Goal: Task Accomplishment & Management: Manage account settings

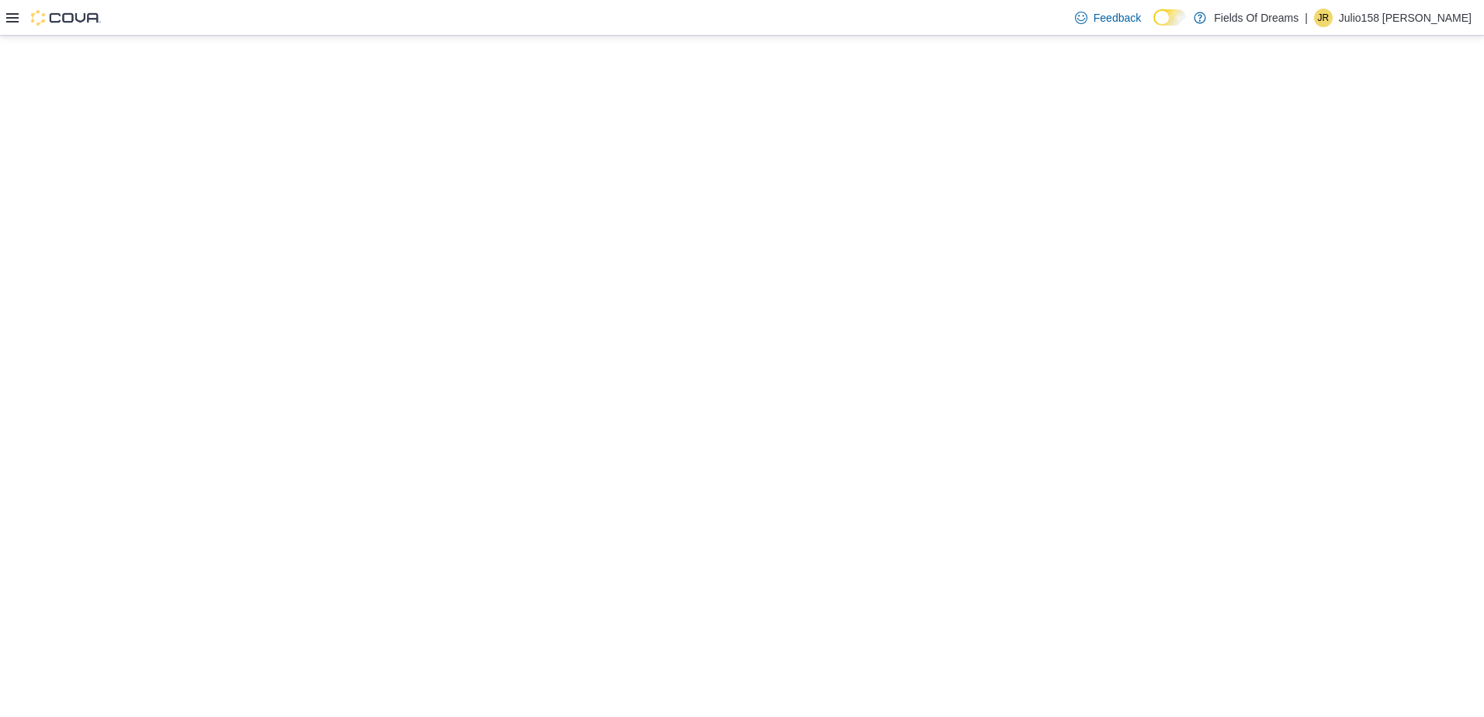
select select "**********"
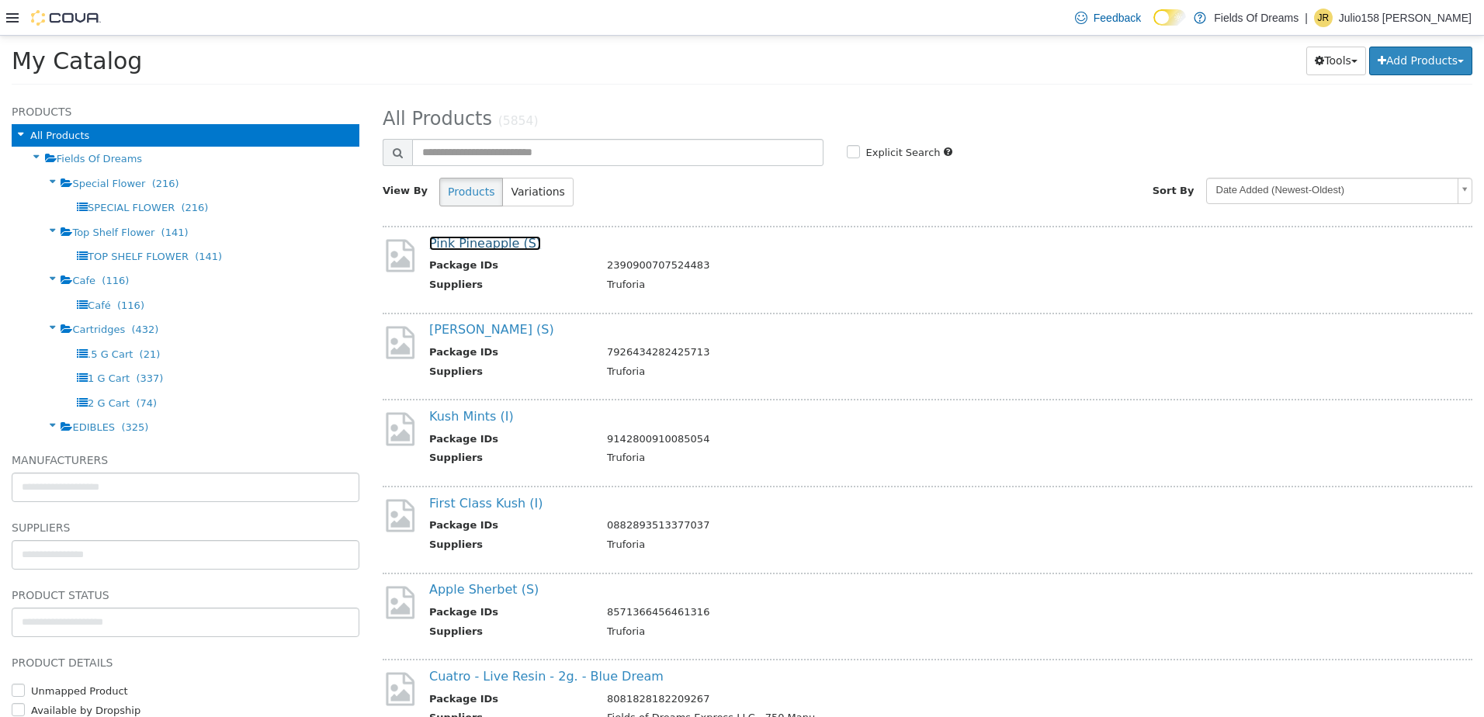
click at [513, 249] on link "Pink Pineapple (S)" at bounding box center [485, 243] width 112 height 15
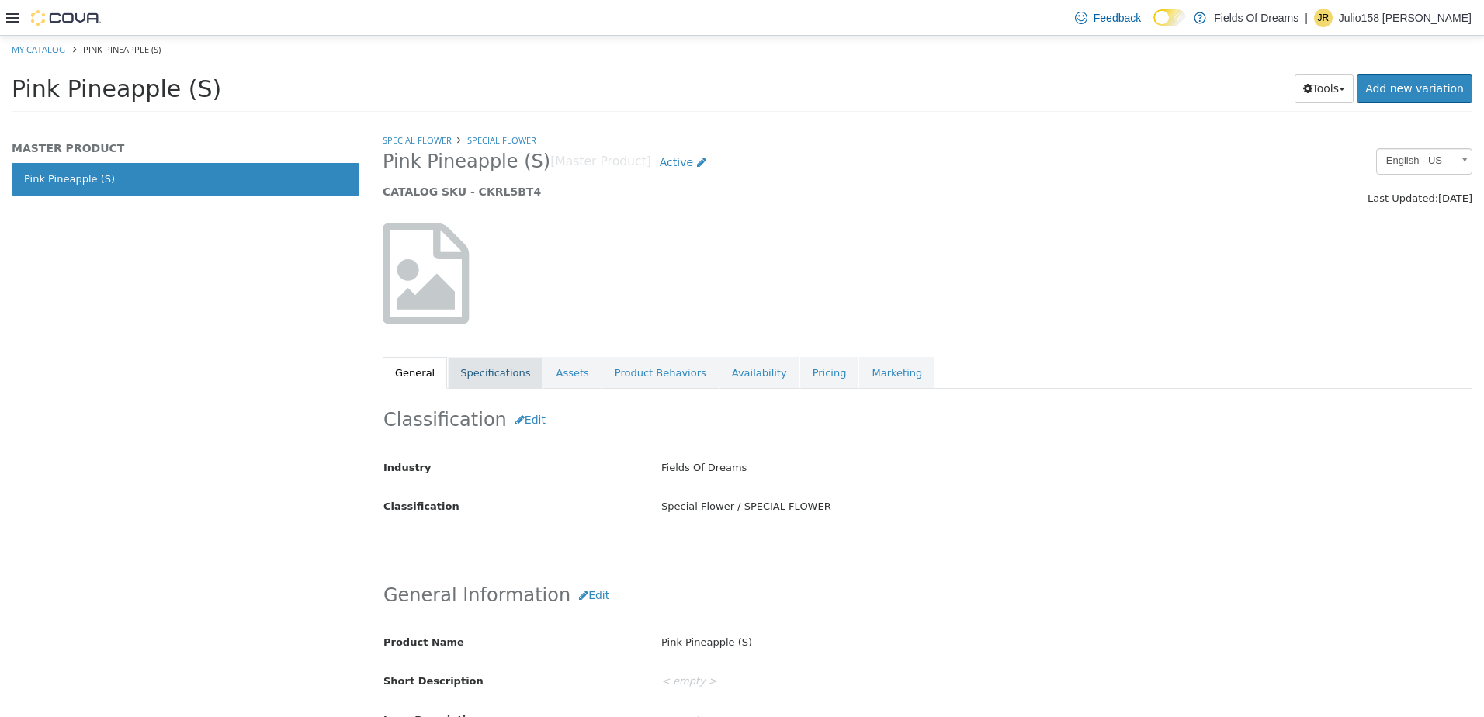
click at [510, 365] on link "Specifications" at bounding box center [495, 373] width 95 height 33
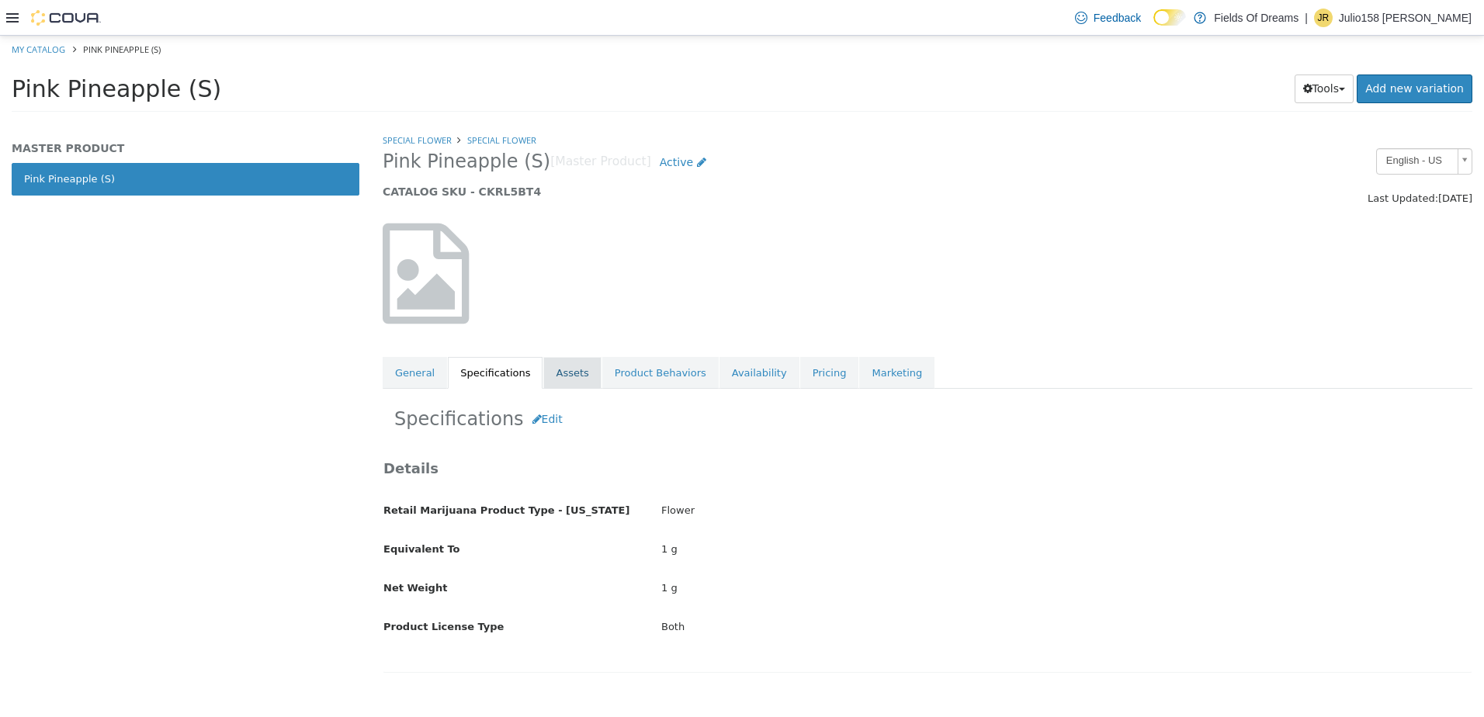
click at [558, 371] on link "Assets" at bounding box center [571, 373] width 57 height 33
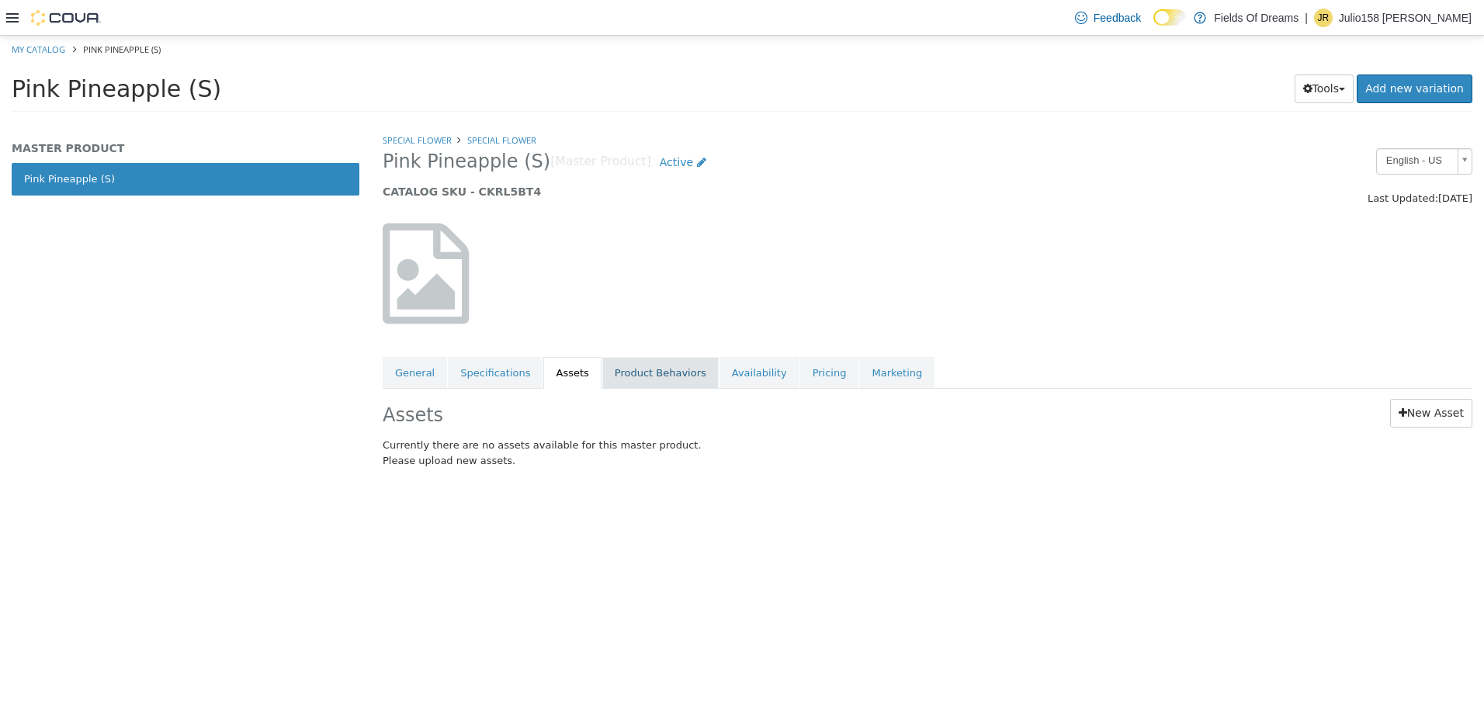
click at [616, 370] on link "Product Behaviors" at bounding box center [660, 373] width 116 height 33
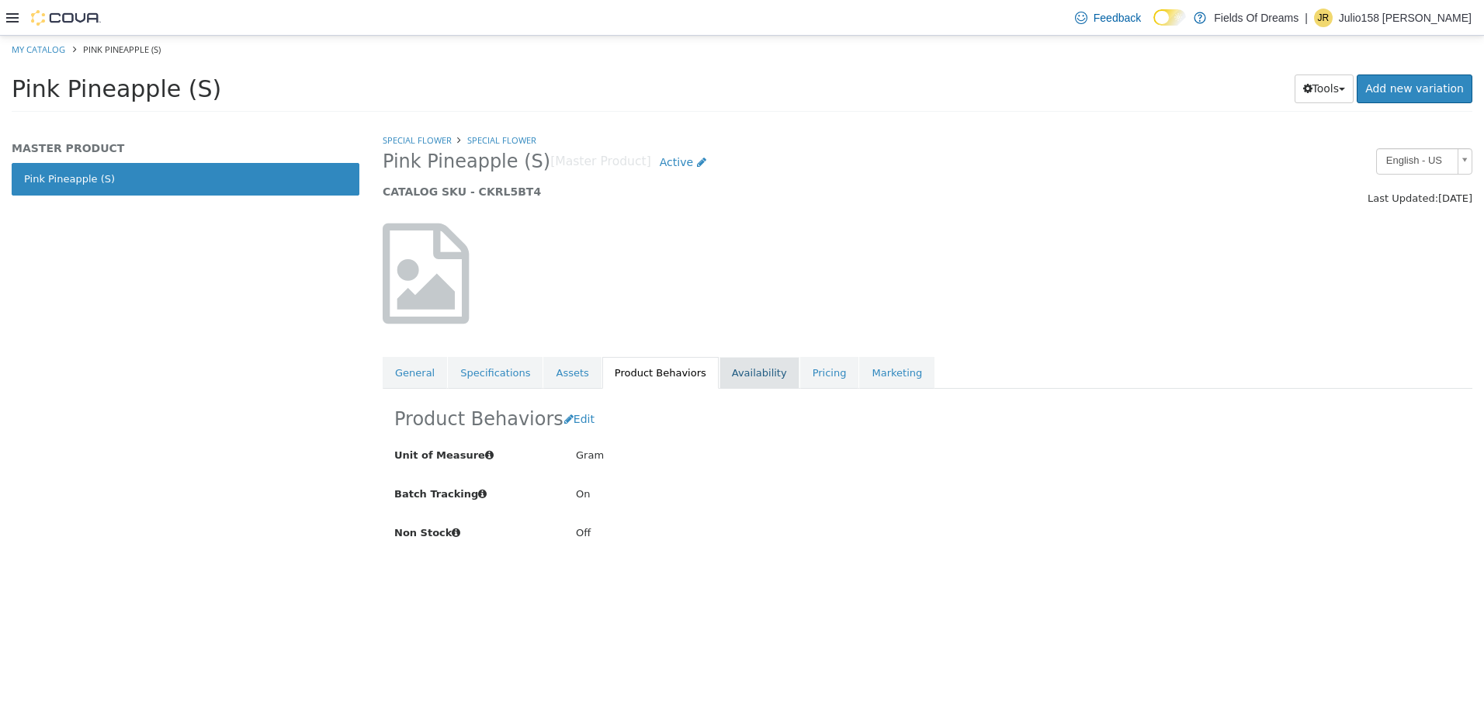
click at [740, 373] on link "Availability" at bounding box center [759, 373] width 80 height 33
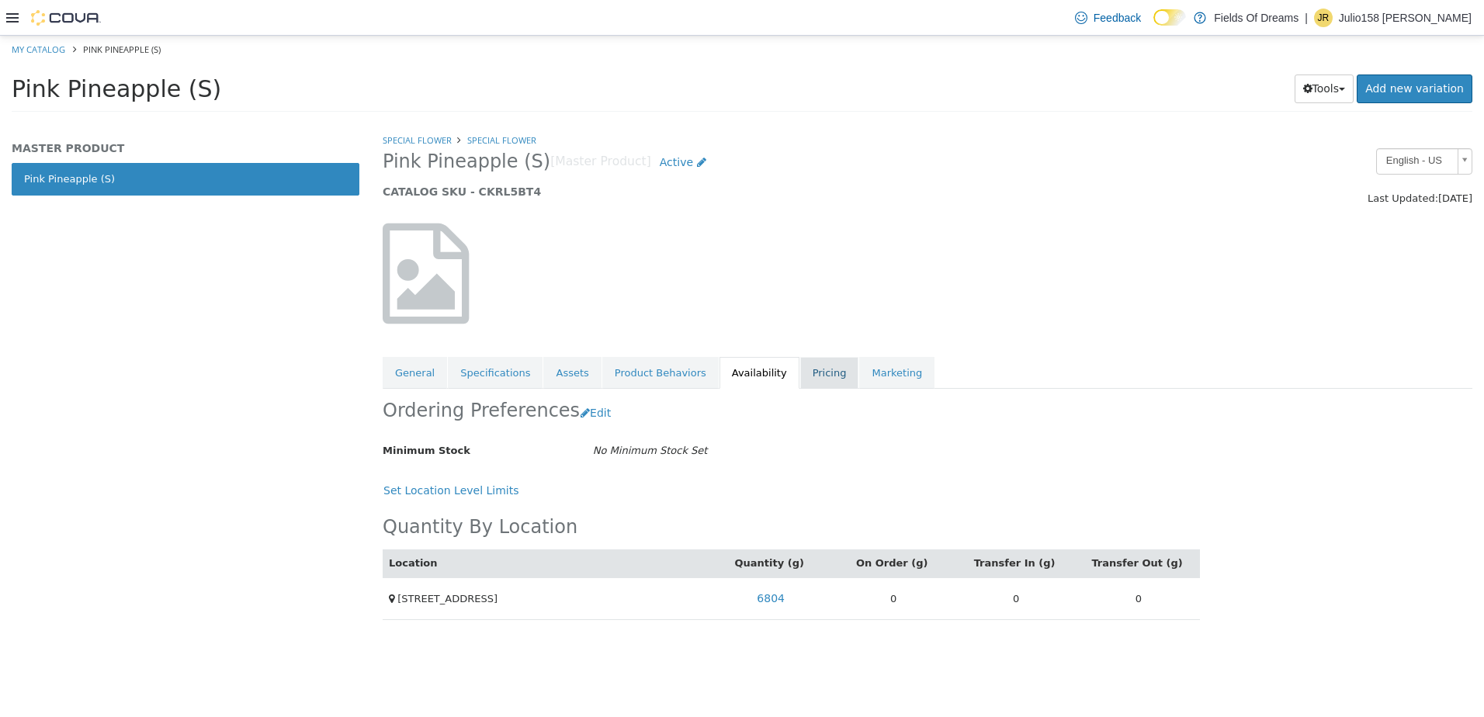
click at [800, 372] on link "Pricing" at bounding box center [829, 373] width 59 height 33
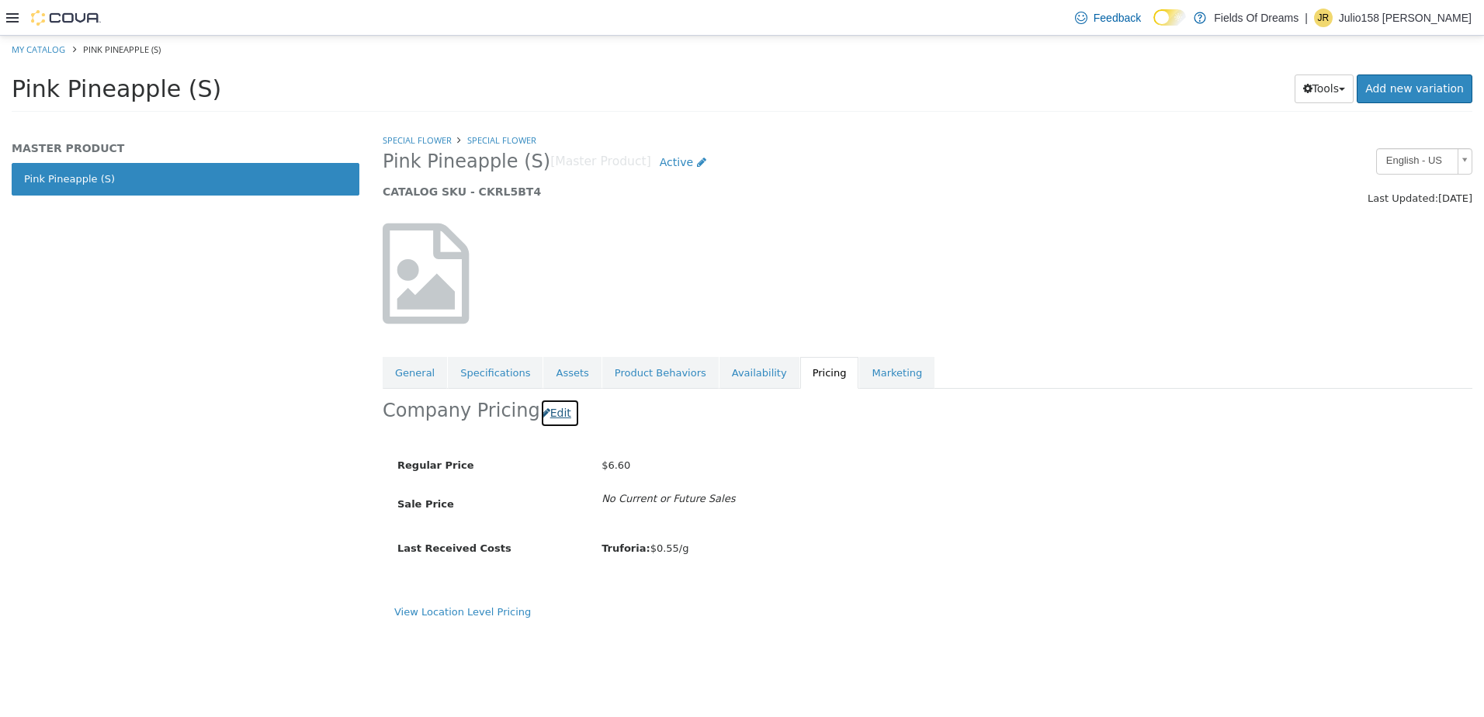
click at [550, 414] on button "Edit" at bounding box center [560, 413] width 40 height 29
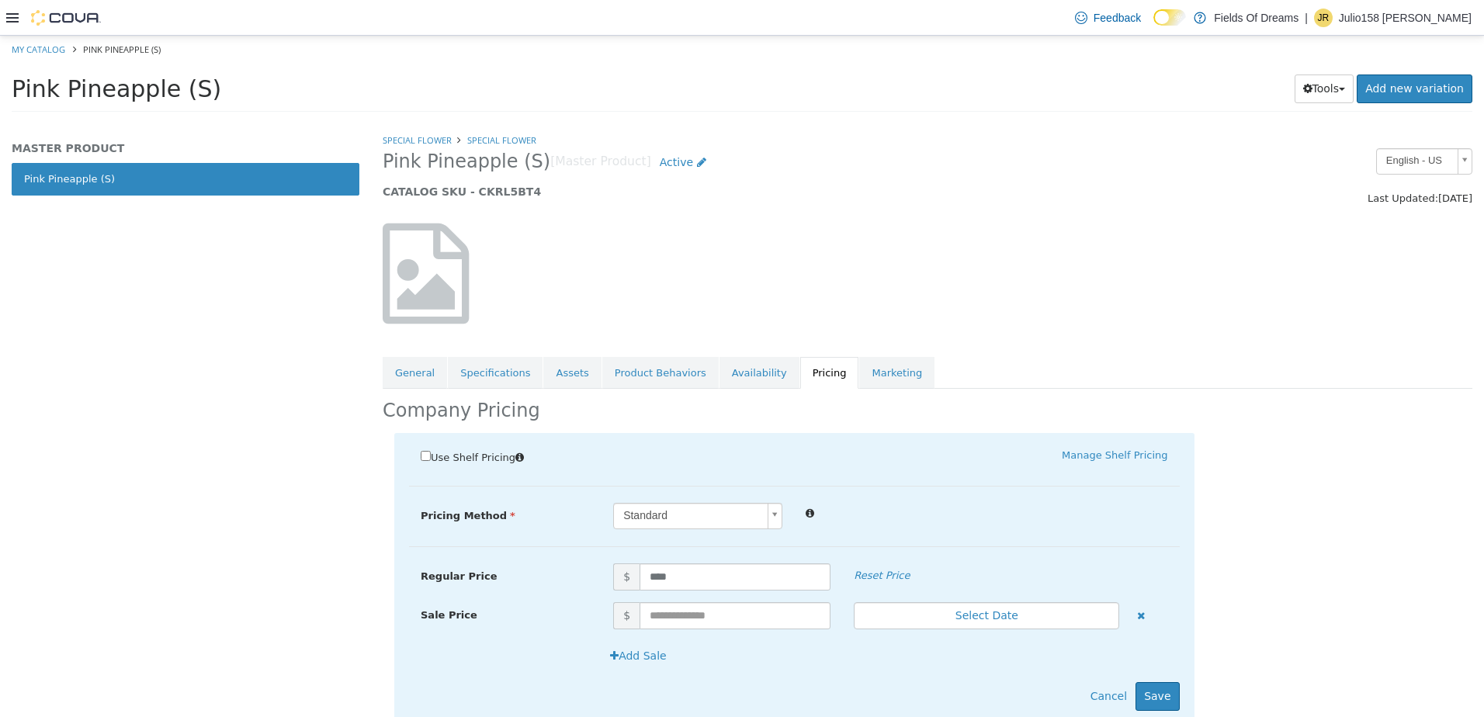
scroll to position [50, 0]
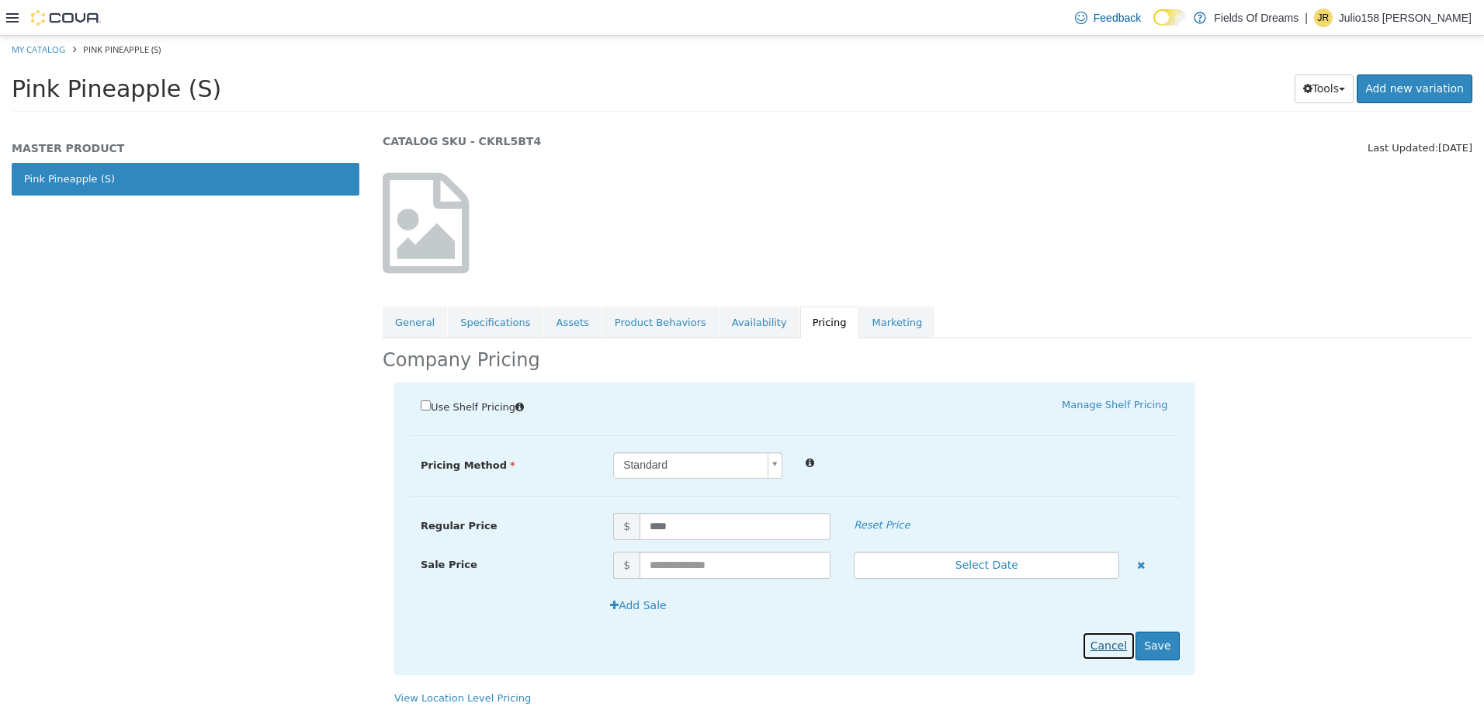
click at [1118, 643] on button "Cancel" at bounding box center [1109, 646] width 54 height 29
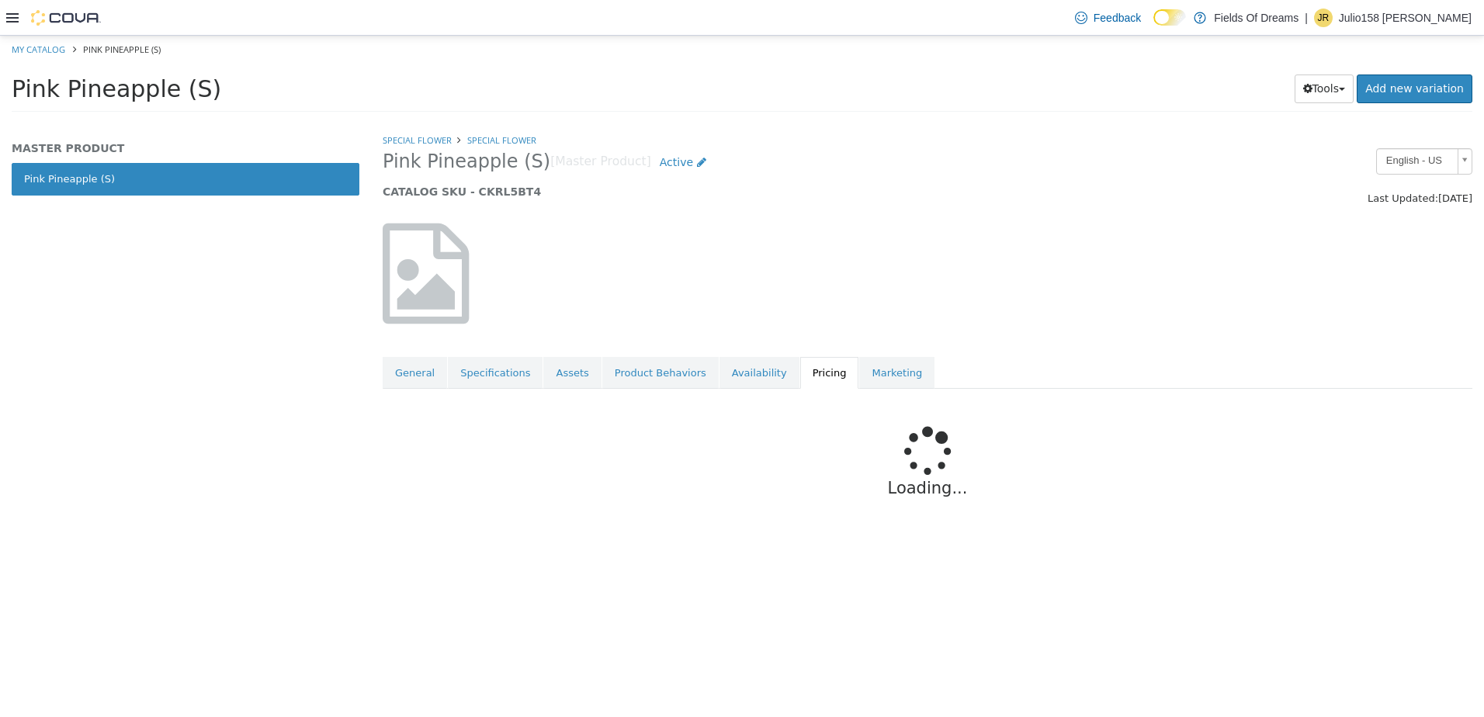
scroll to position [0, 0]
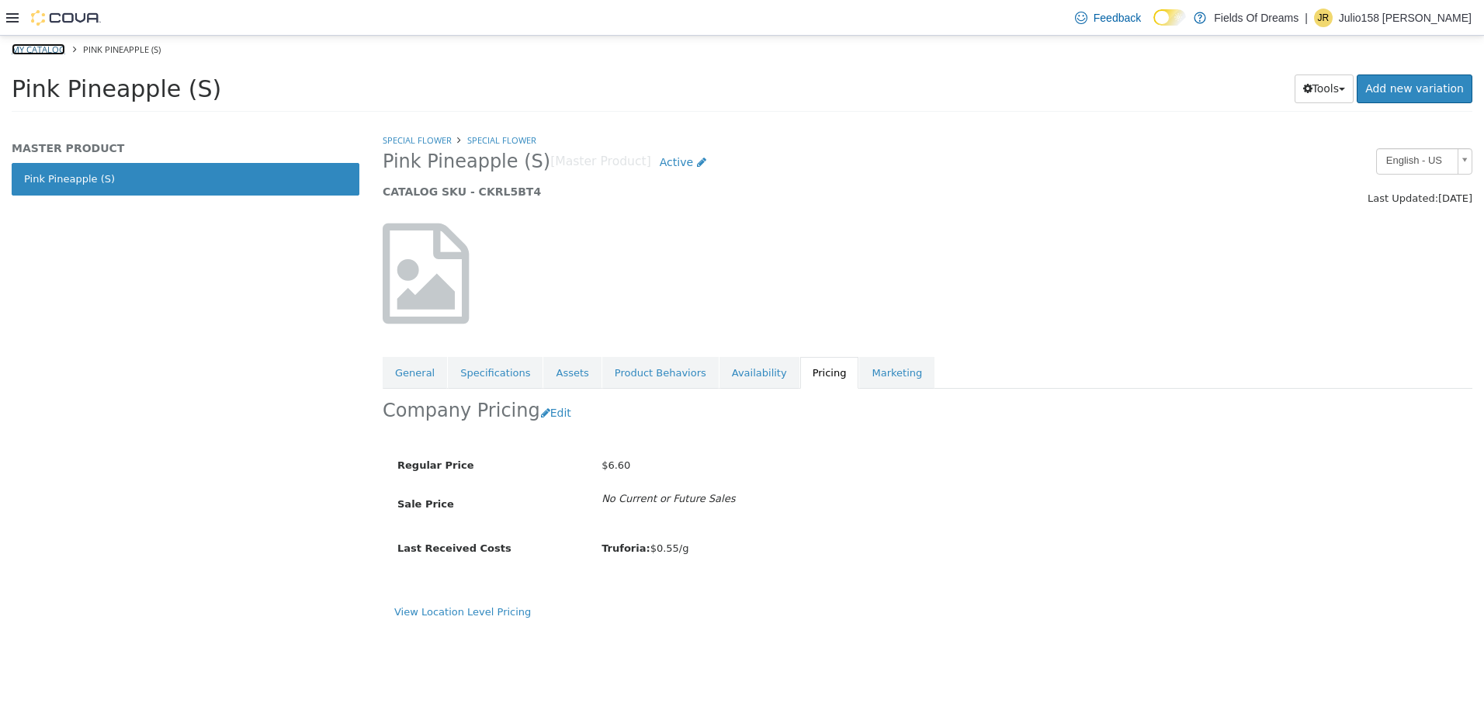
click at [41, 44] on link "My Catalog" at bounding box center [39, 49] width 54 height 12
select select "**********"
